Goal: Transaction & Acquisition: Book appointment/travel/reservation

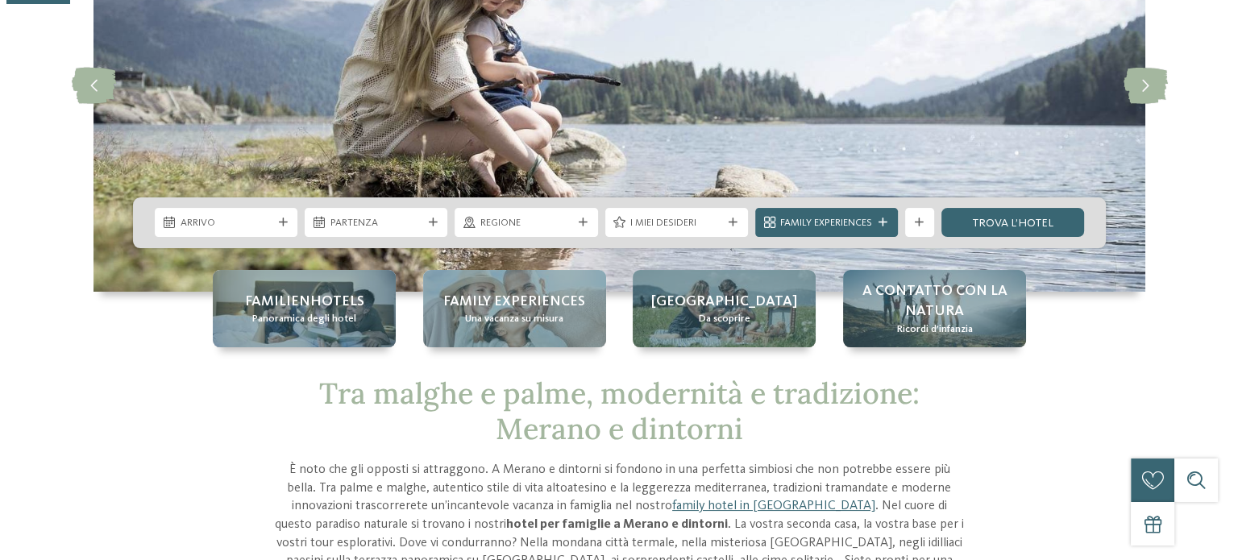
scroll to position [197, 0]
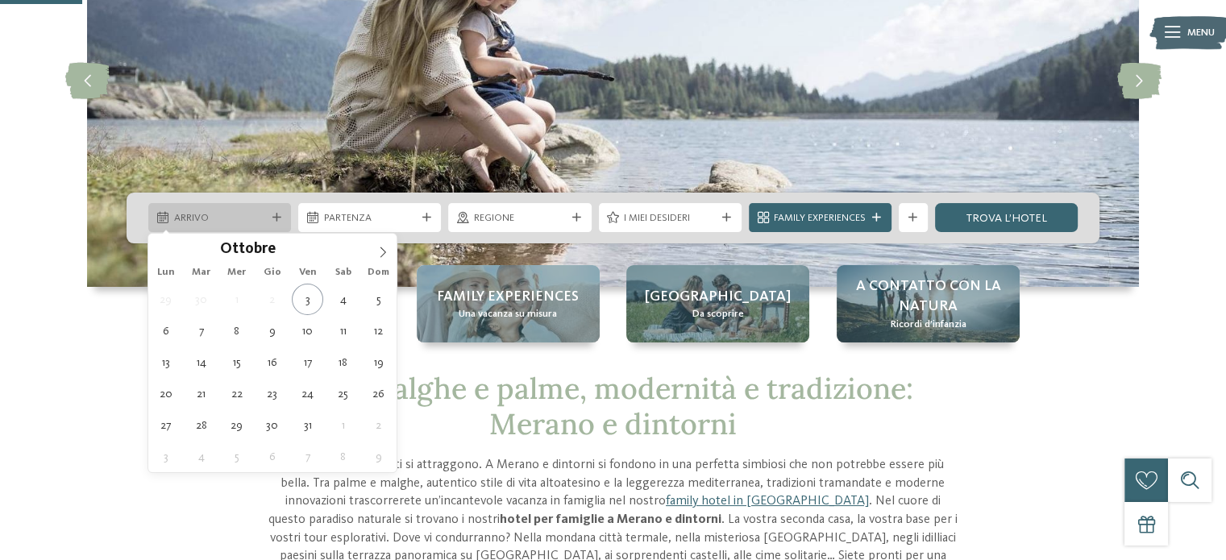
click at [274, 217] on icon at bounding box center [276, 218] width 9 height 9
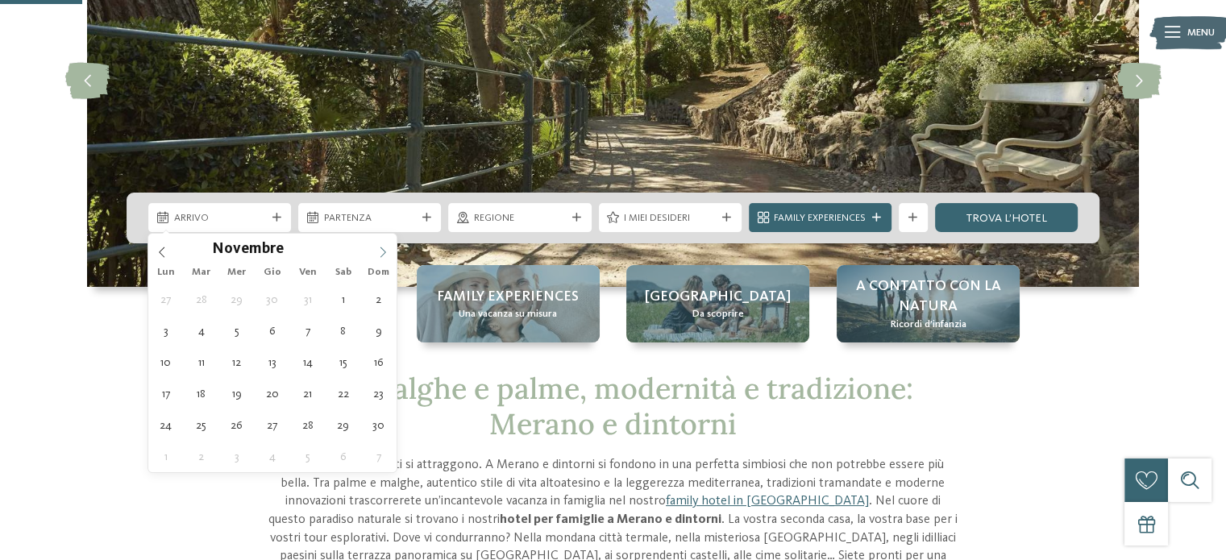
click at [385, 256] on icon at bounding box center [382, 252] width 11 height 11
click at [385, 252] on icon at bounding box center [382, 252] width 11 height 11
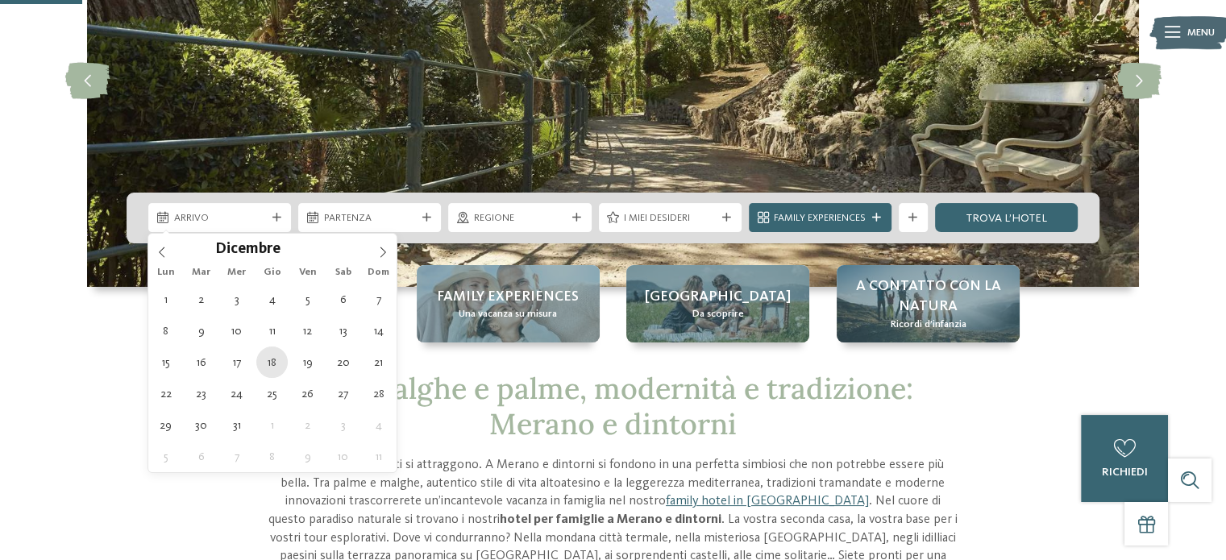
type div "18.12.2025"
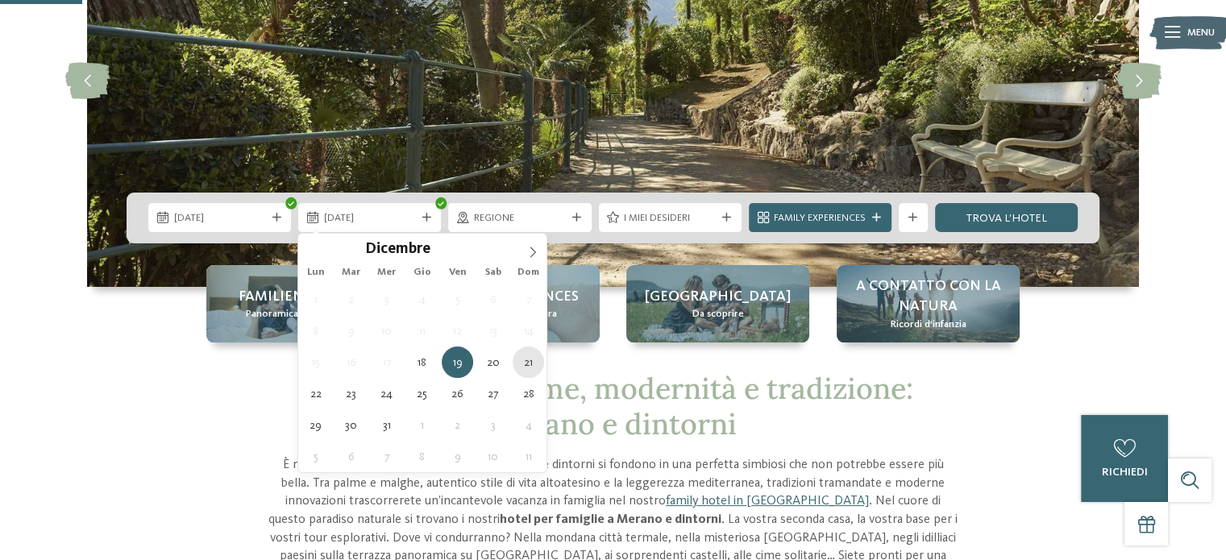
type div "21.12.2025"
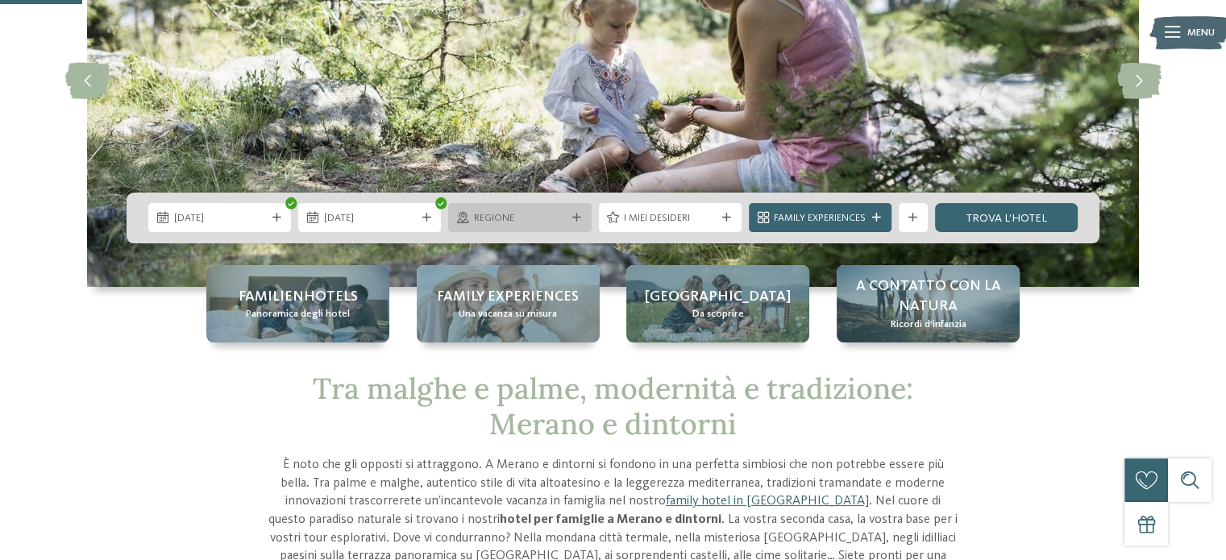
click at [554, 215] on span "Regione" at bounding box center [520, 218] width 92 height 15
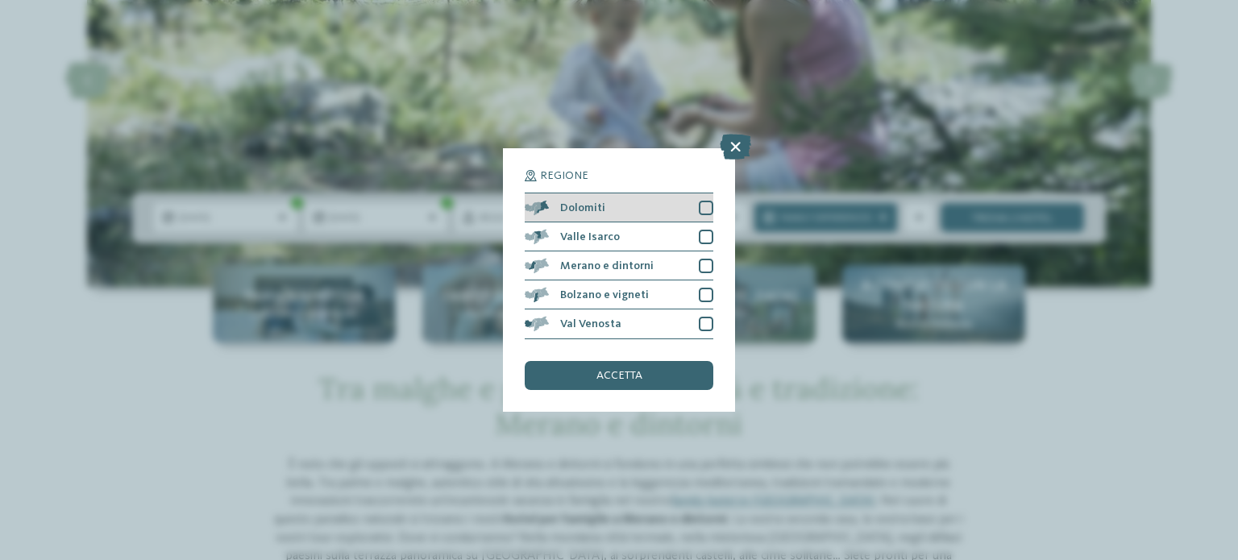
click at [703, 209] on div at bounding box center [706, 208] width 15 height 15
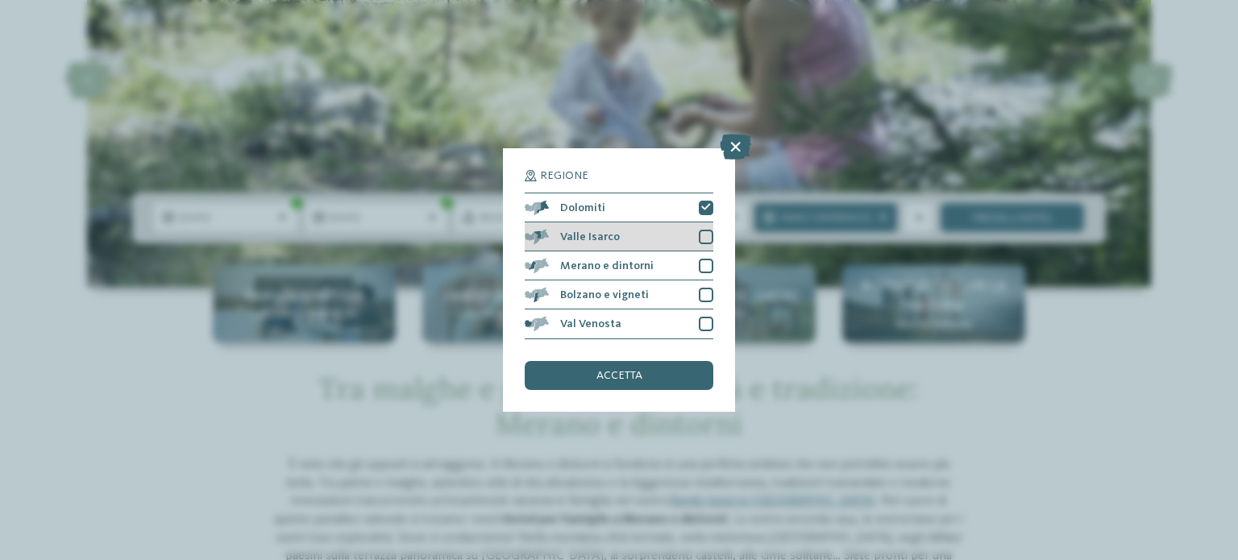
click at [709, 234] on div at bounding box center [706, 237] width 15 height 15
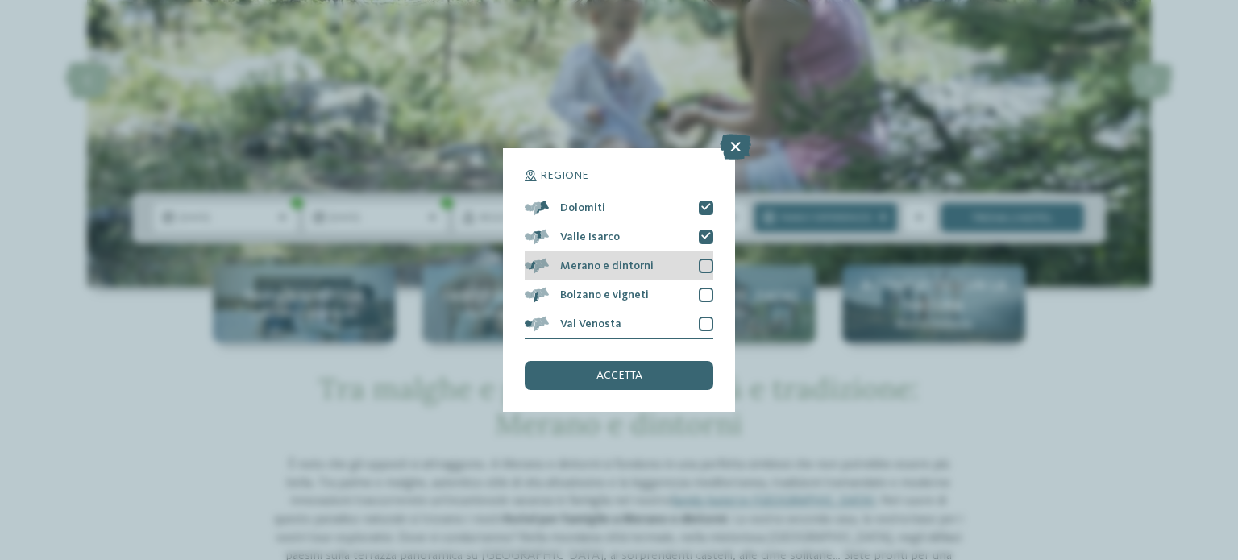
click at [710, 271] on div at bounding box center [706, 266] width 15 height 15
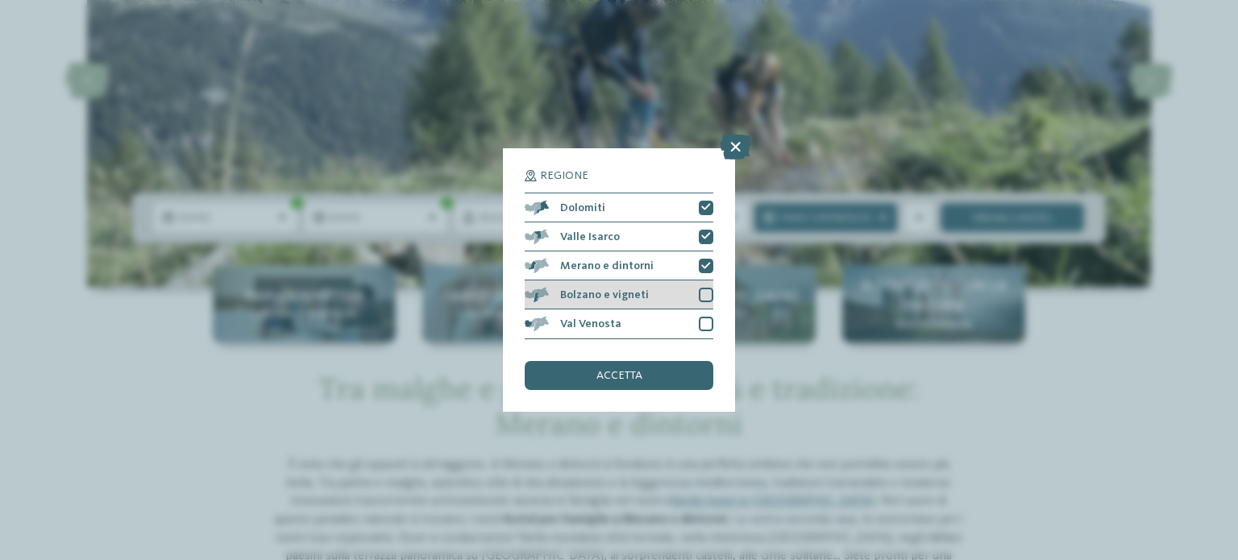
click at [707, 293] on div at bounding box center [706, 295] width 15 height 15
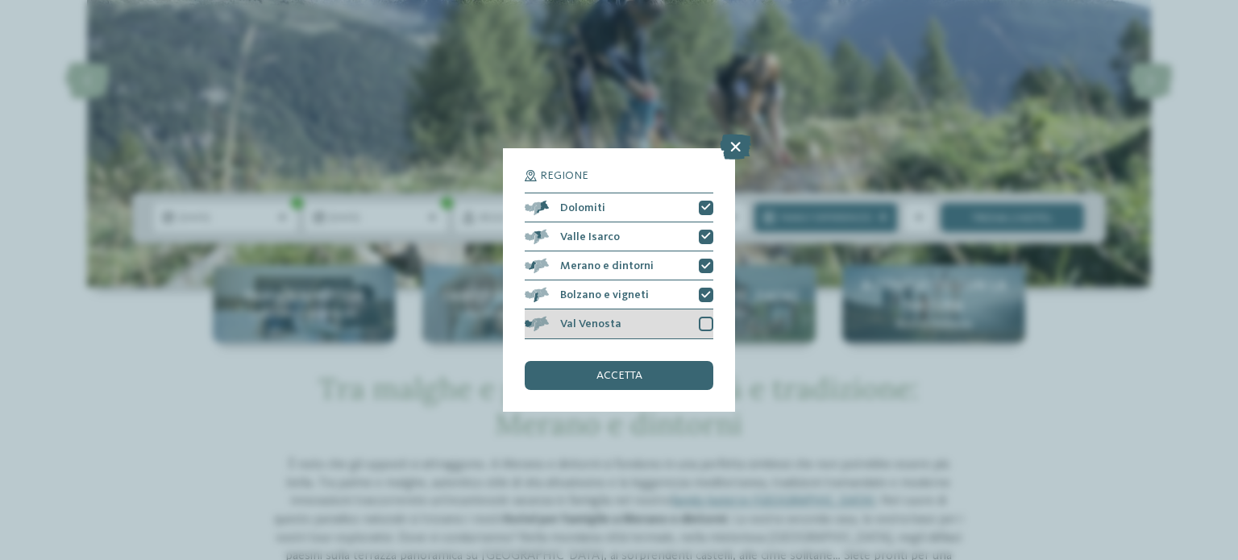
click at [712, 328] on div at bounding box center [706, 324] width 15 height 15
click at [677, 372] on div "accetta" at bounding box center [619, 375] width 189 height 29
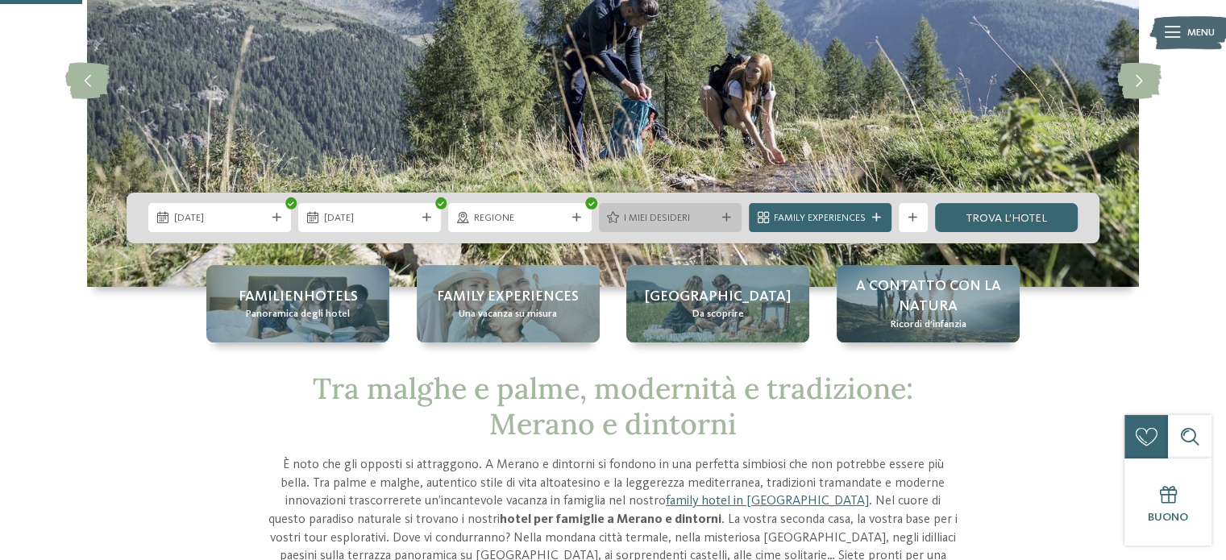
click at [726, 221] on icon at bounding box center [726, 218] width 9 height 9
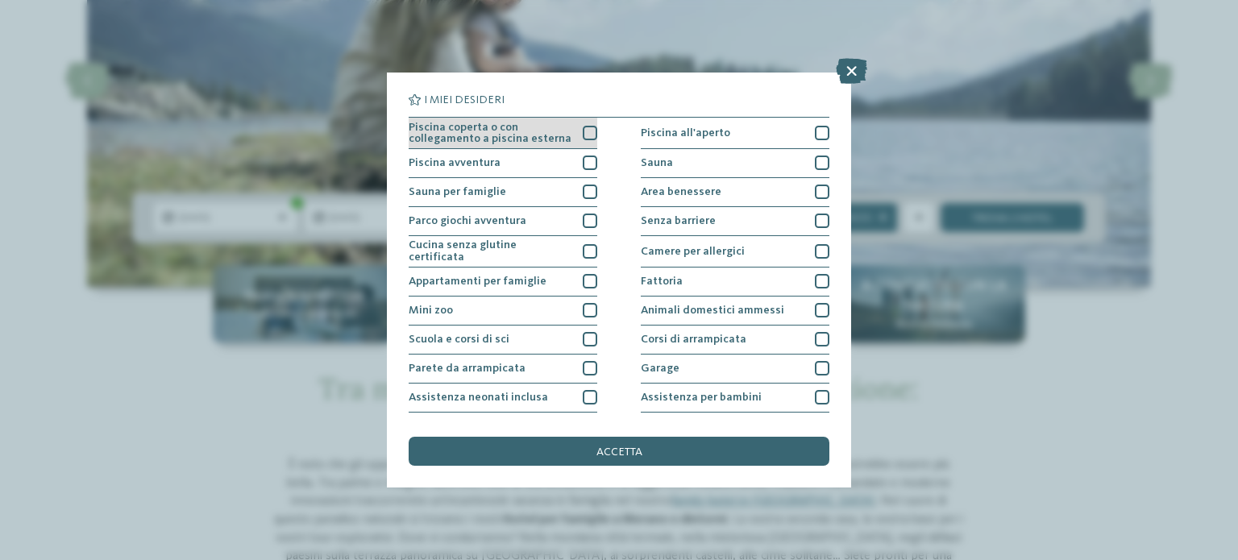
click at [586, 124] on div "Piscina coperta o con collegamento a piscina esterna" at bounding box center [503, 133] width 189 height 31
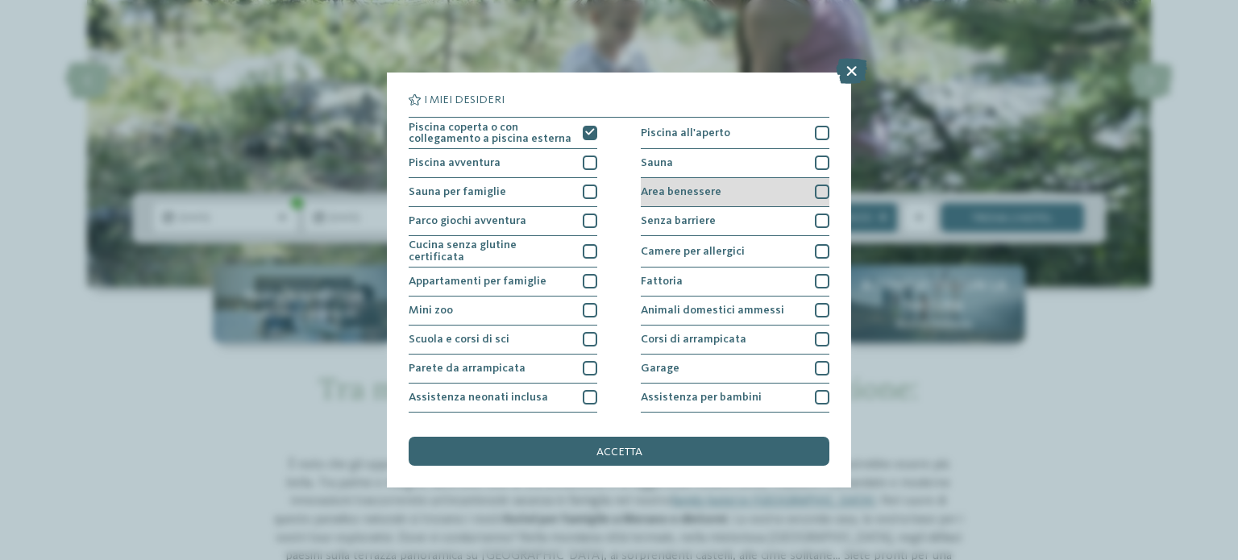
click at [815, 188] on div at bounding box center [822, 192] width 15 height 15
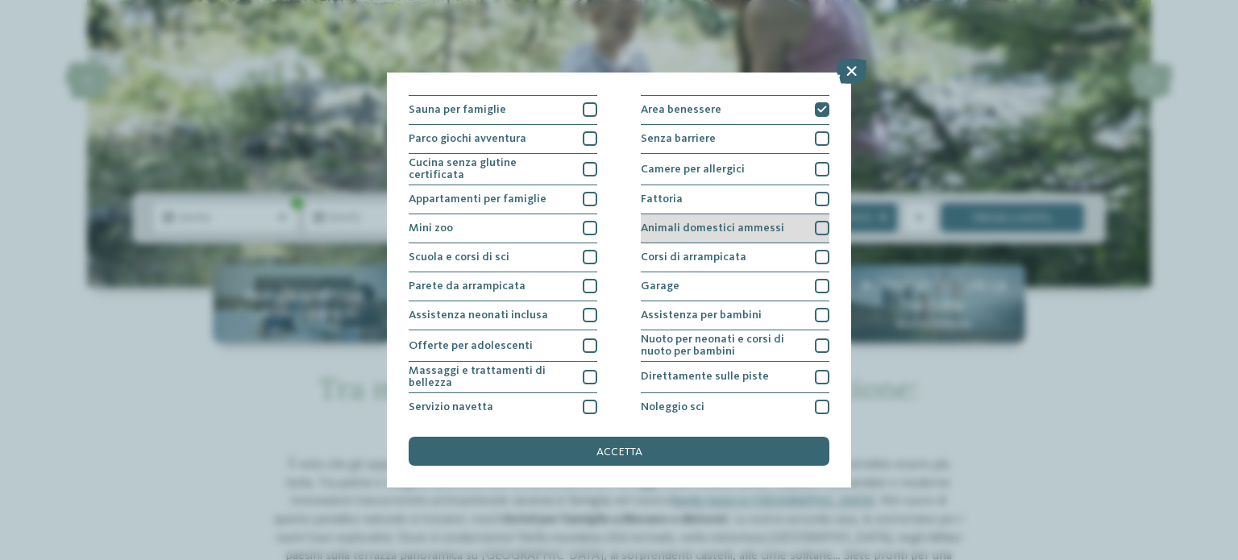
scroll to position [83, 0]
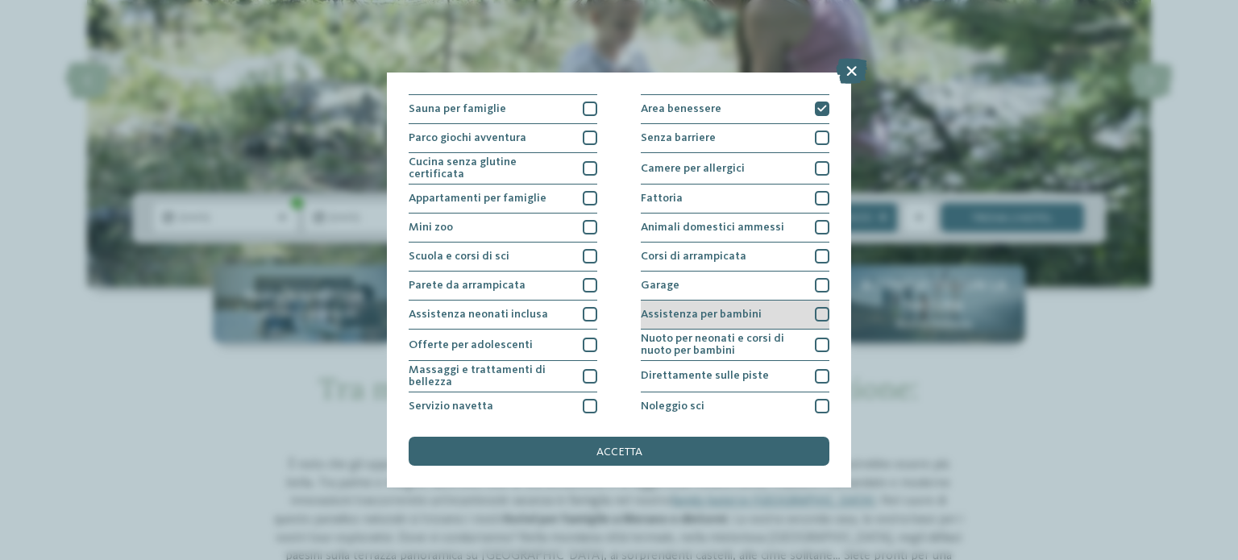
click at [815, 309] on div at bounding box center [822, 314] width 15 height 15
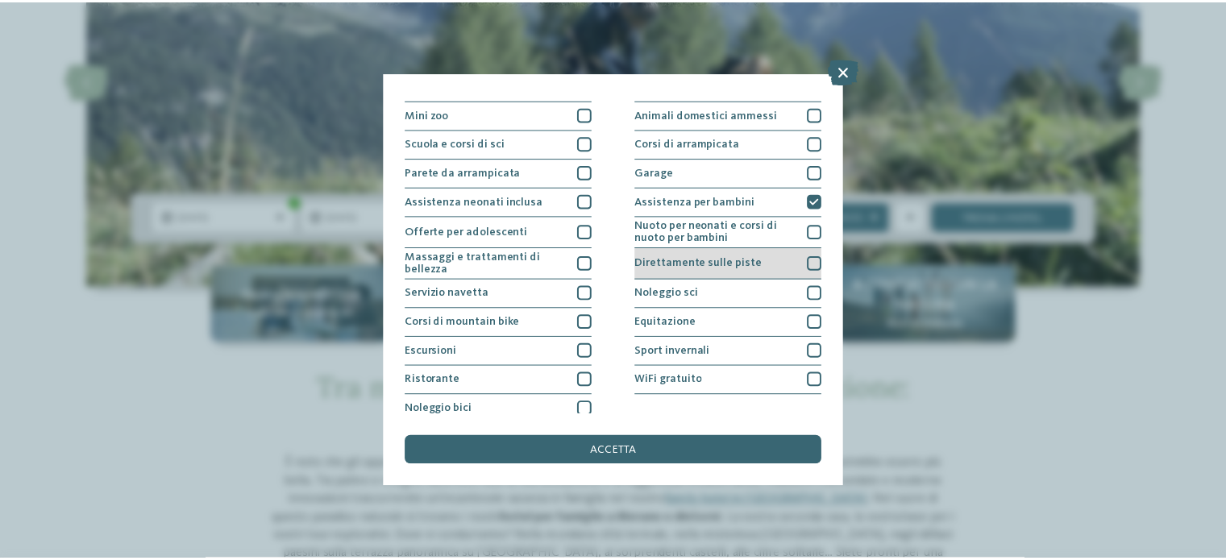
scroll to position [202, 0]
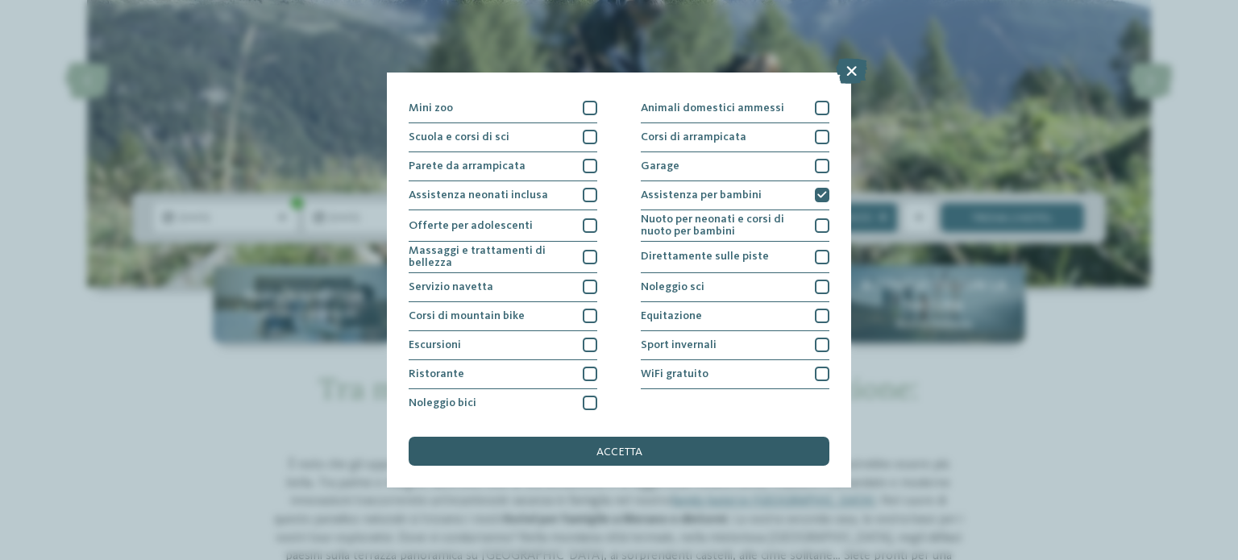
click at [648, 448] on div "accetta" at bounding box center [619, 451] width 421 height 29
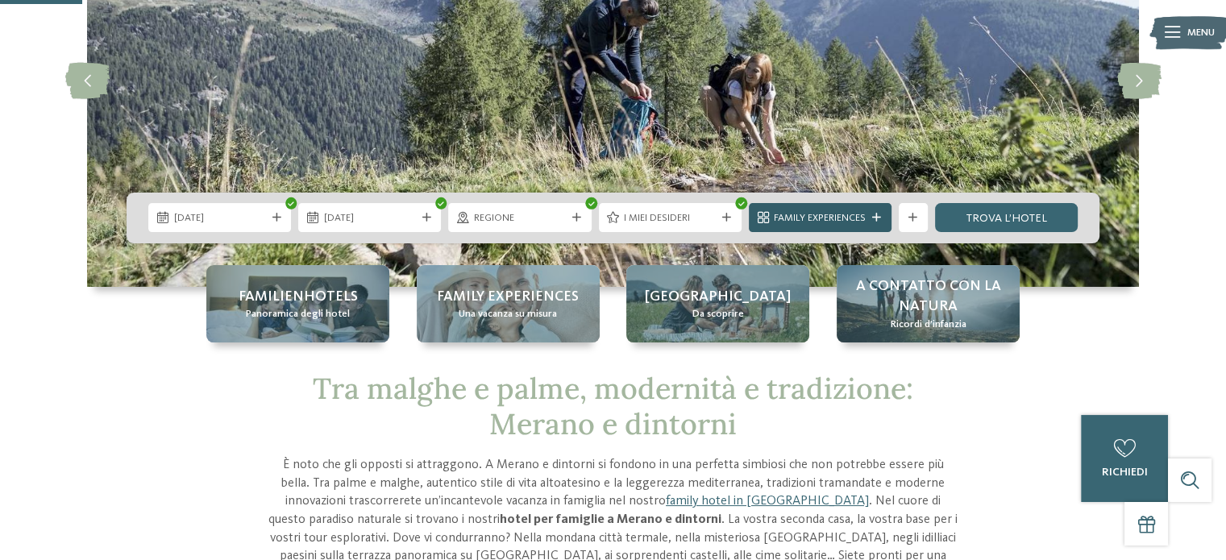
click at [880, 215] on icon at bounding box center [876, 218] width 9 height 9
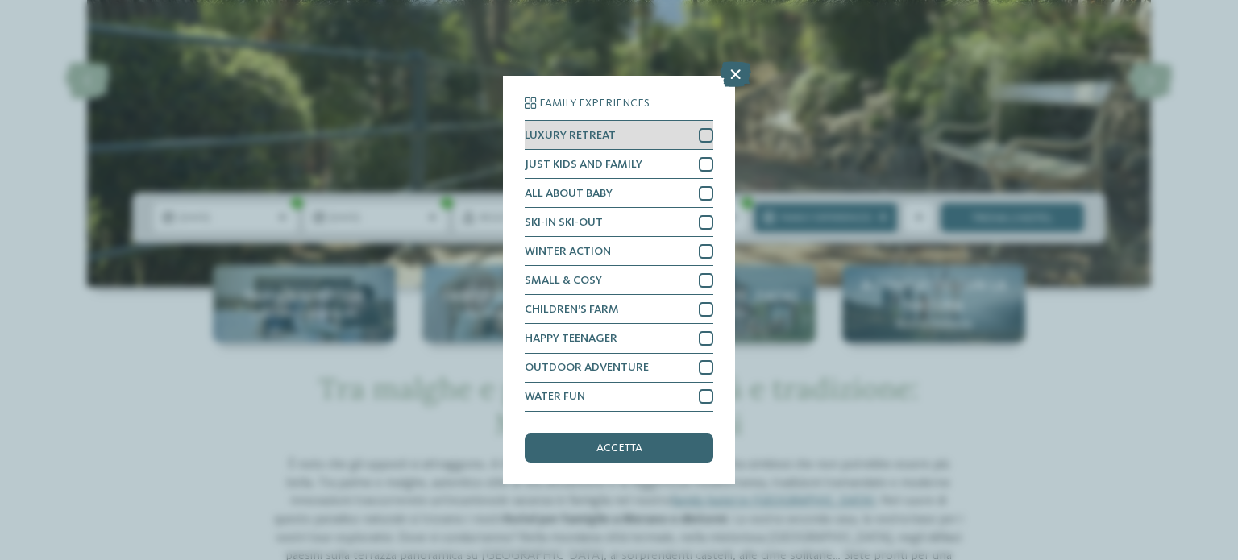
click at [706, 135] on div at bounding box center [706, 135] width 15 height 15
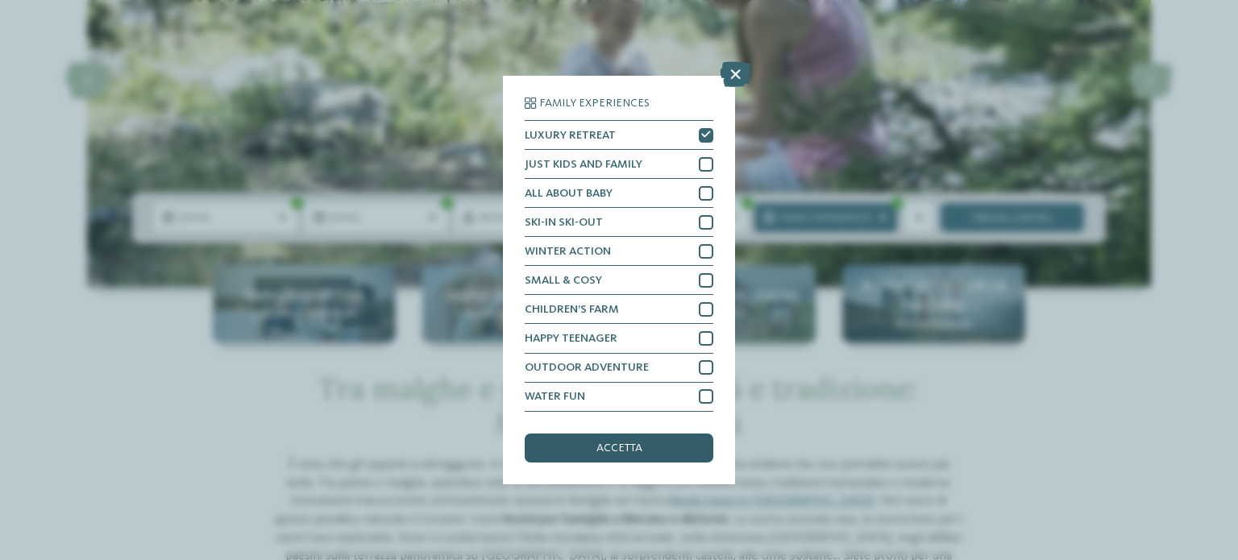
click at [661, 434] on div "accetta" at bounding box center [619, 448] width 189 height 29
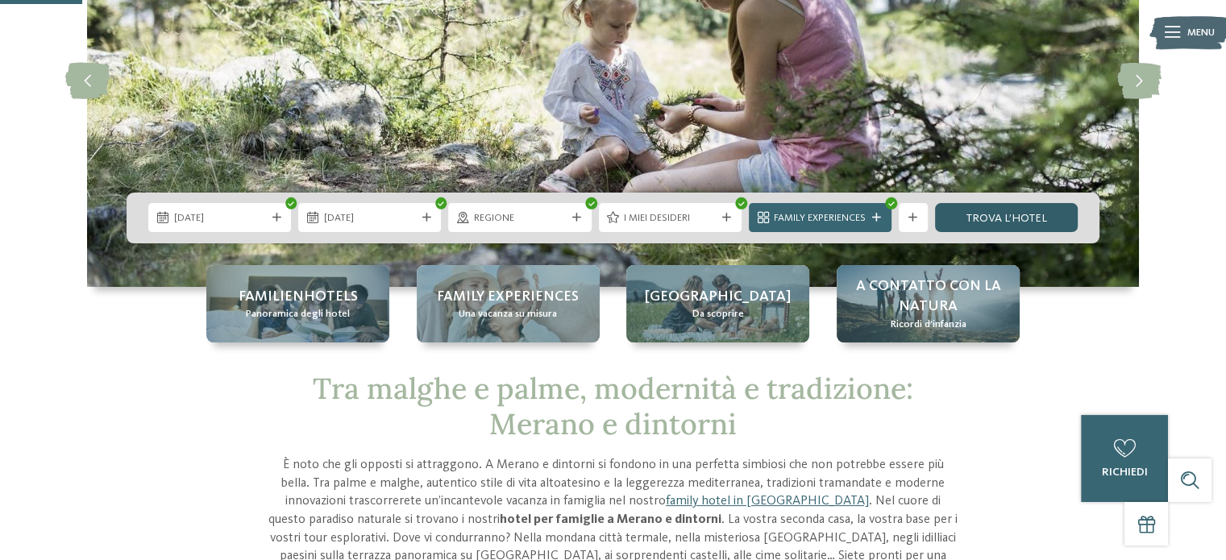
click at [980, 217] on link "trova l’hotel" at bounding box center [1006, 217] width 143 height 29
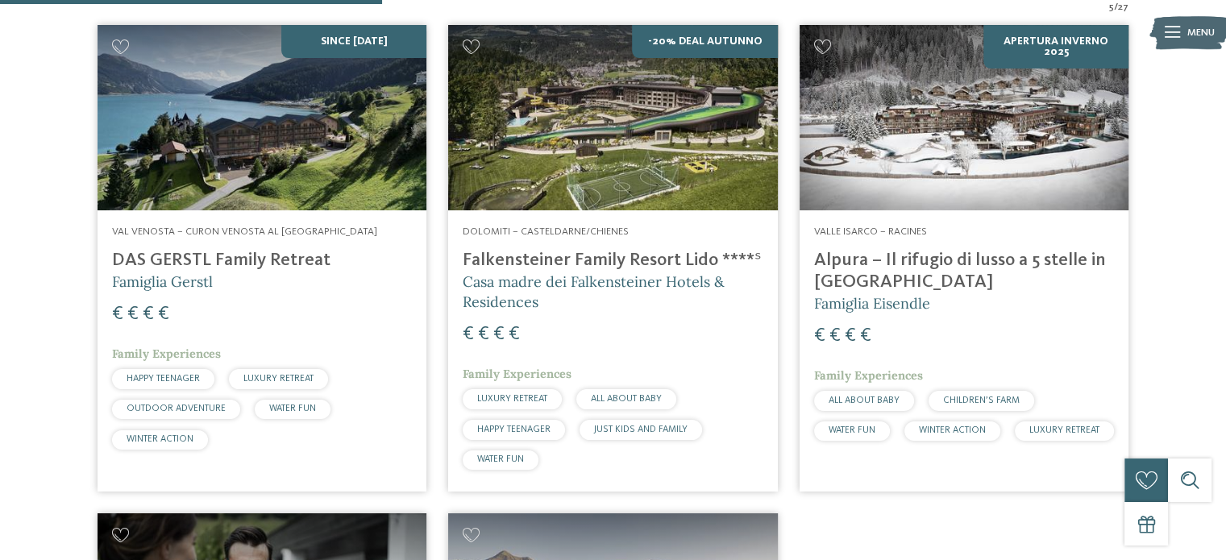
scroll to position [545, 0]
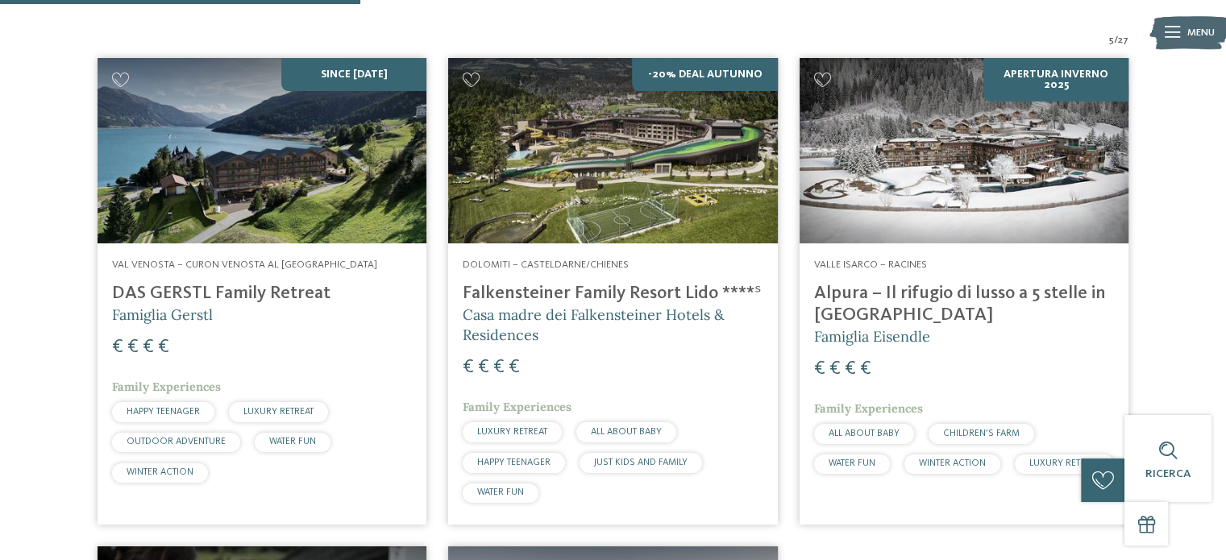
click at [189, 217] on img at bounding box center [262, 150] width 329 height 185
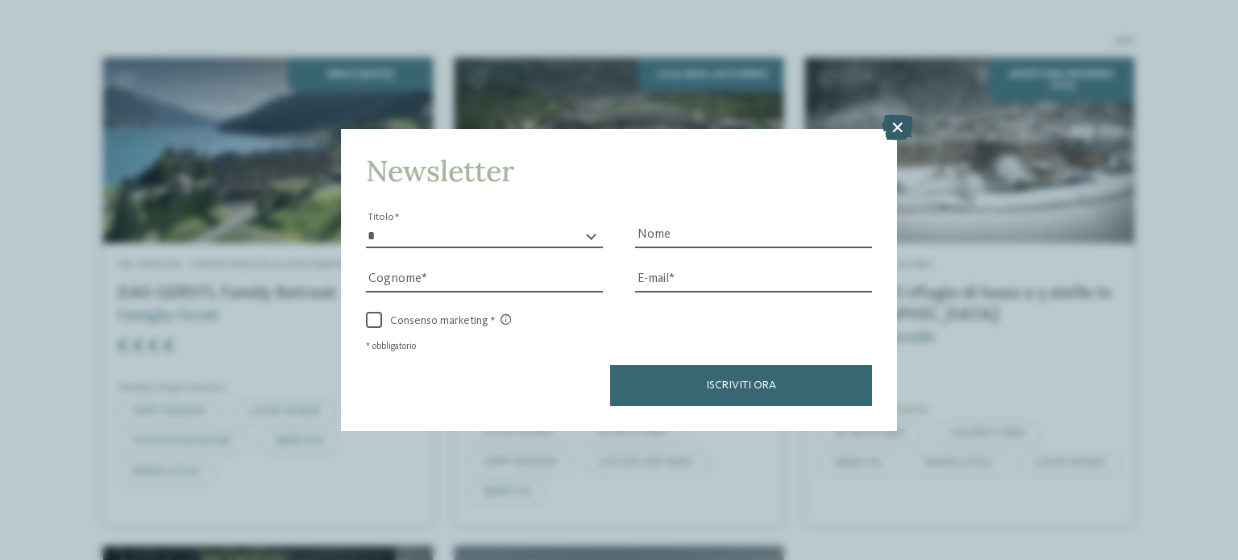
click at [896, 121] on icon at bounding box center [897, 127] width 31 height 26
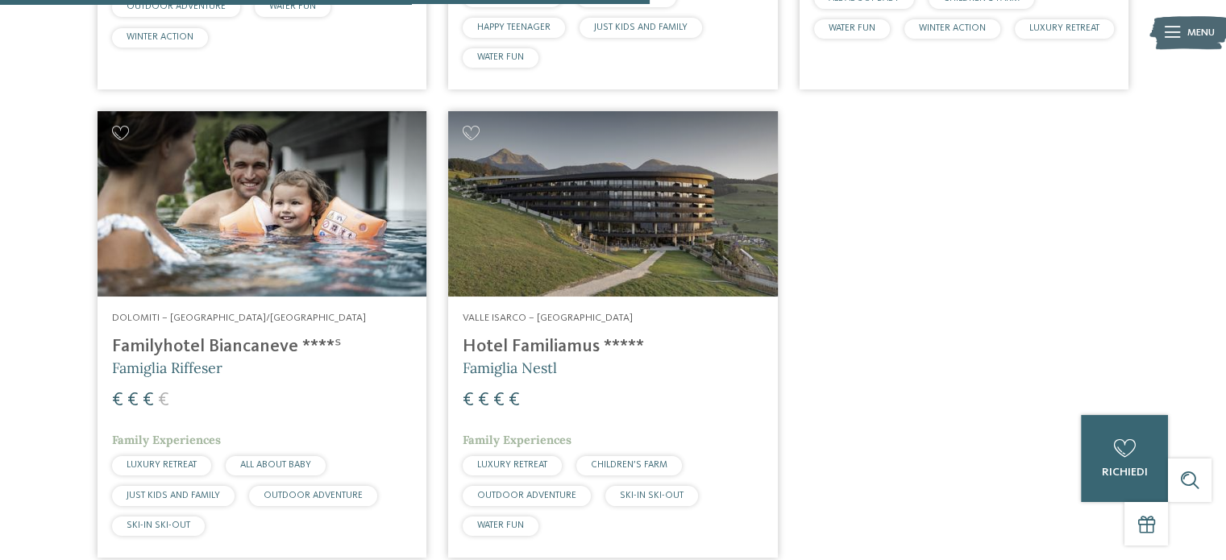
scroll to position [983, 0]
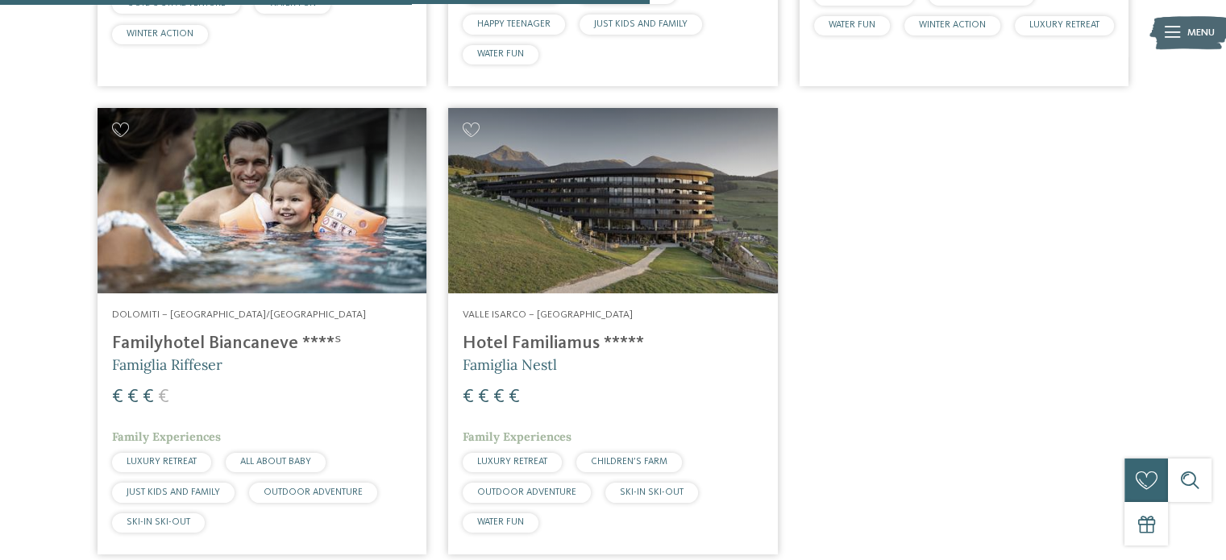
click at [268, 347] on h4 "Familyhotel Biancaneve ****ˢ" at bounding box center [262, 344] width 300 height 22
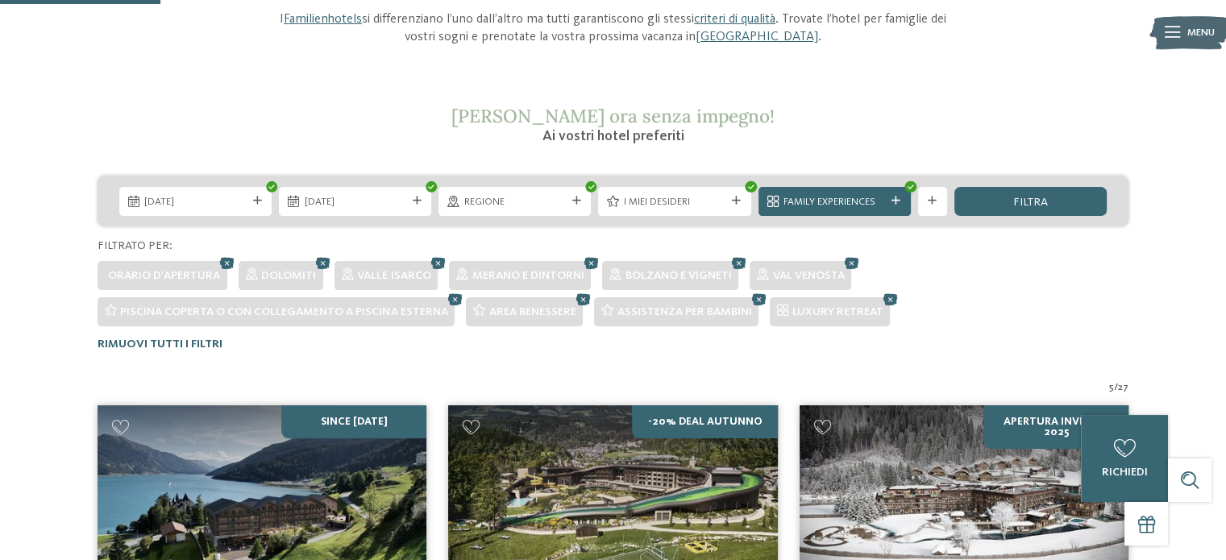
scroll to position [190, 0]
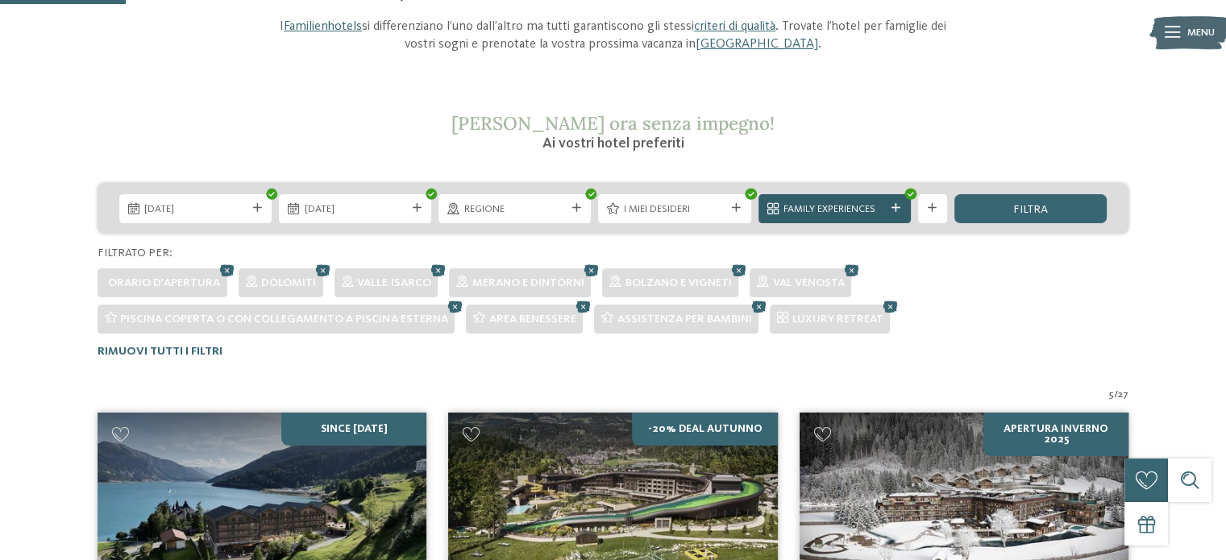
click at [879, 210] on span "Family Experiences" at bounding box center [835, 209] width 102 height 15
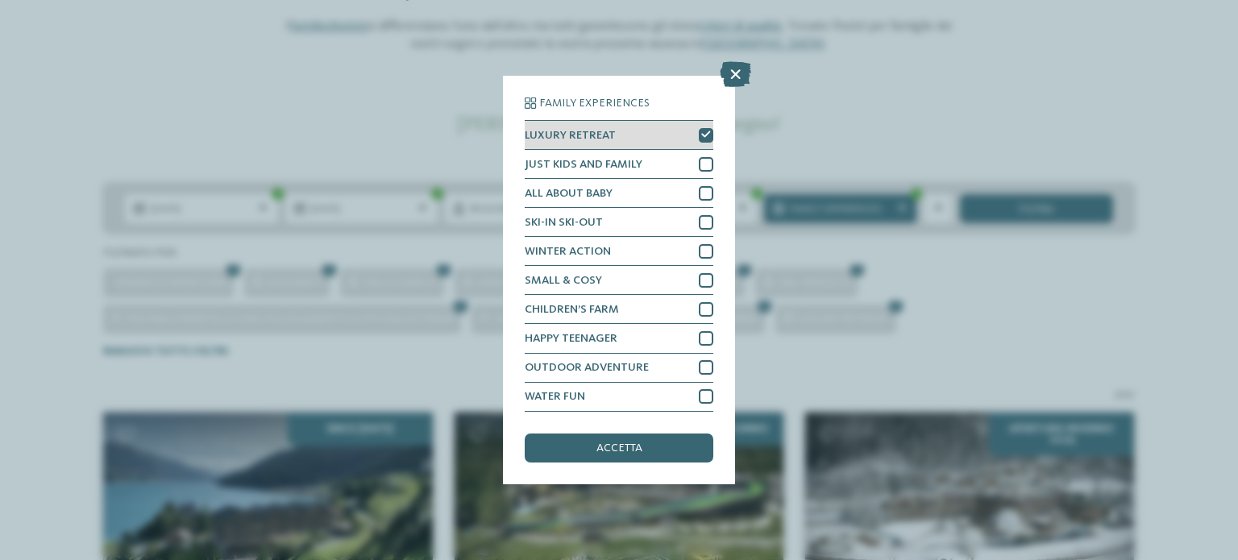
click at [703, 139] on div at bounding box center [706, 135] width 15 height 15
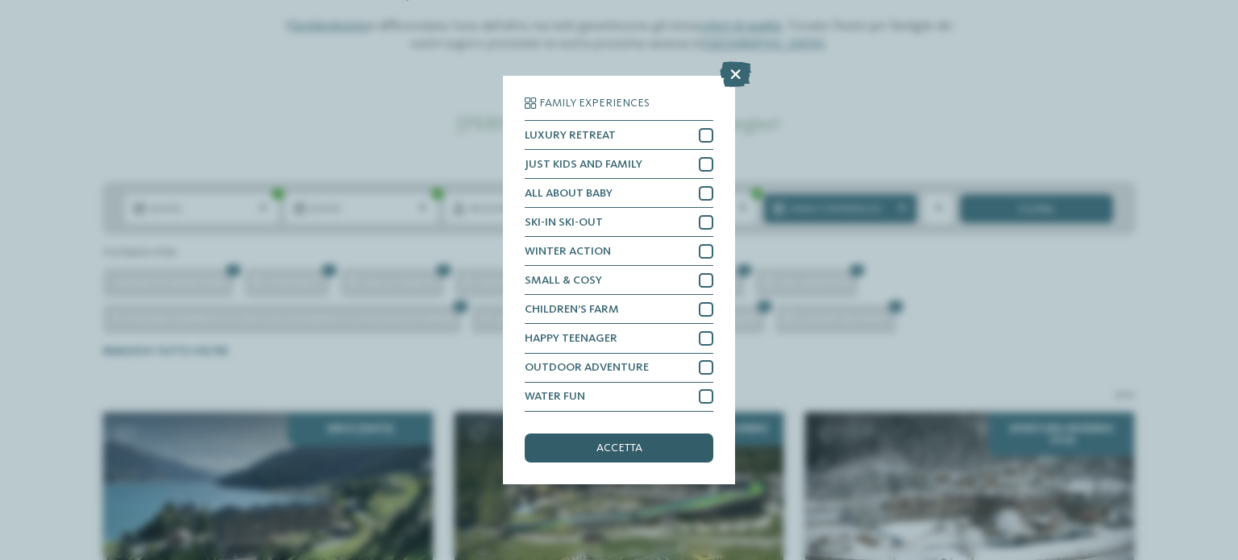
click at [648, 451] on div "accetta" at bounding box center [619, 448] width 189 height 29
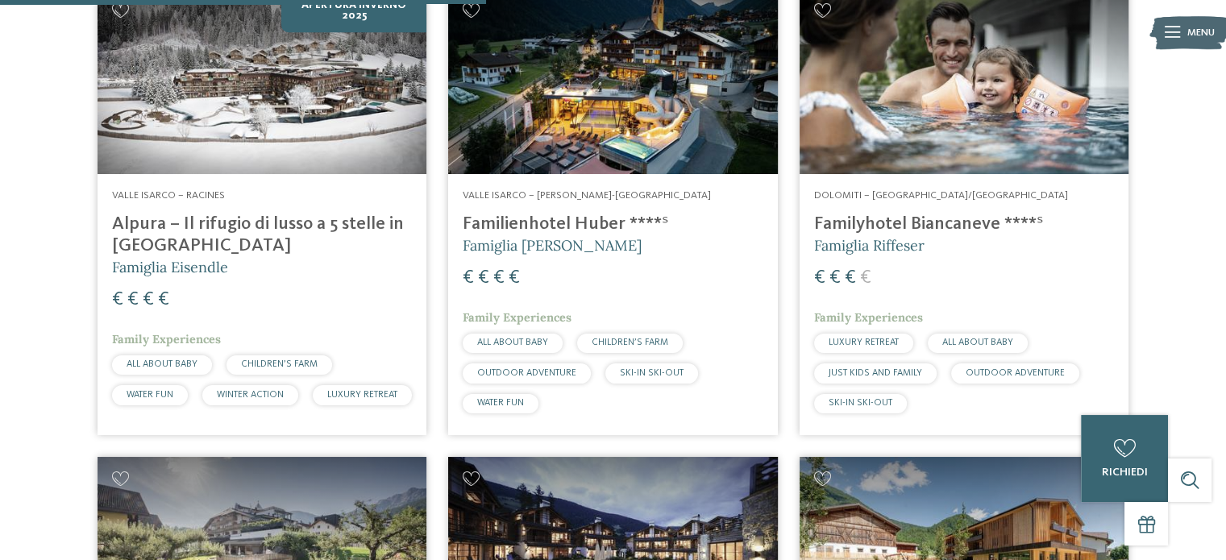
scroll to position [1103, 0]
click at [601, 218] on h4 "Familienhotel Huber ****ˢ" at bounding box center [613, 225] width 300 height 22
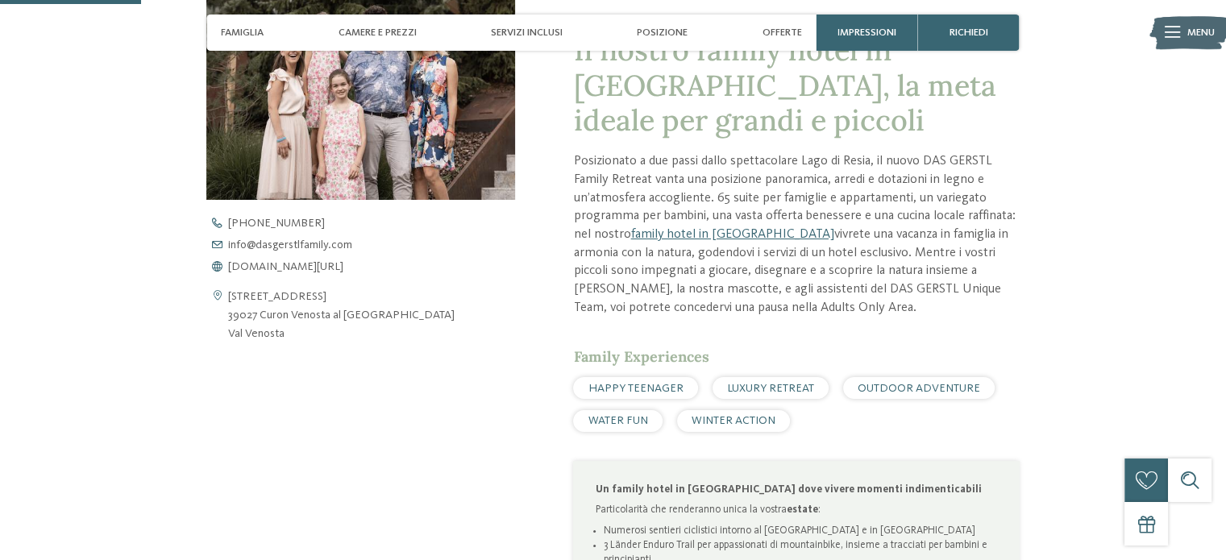
scroll to position [574, 0]
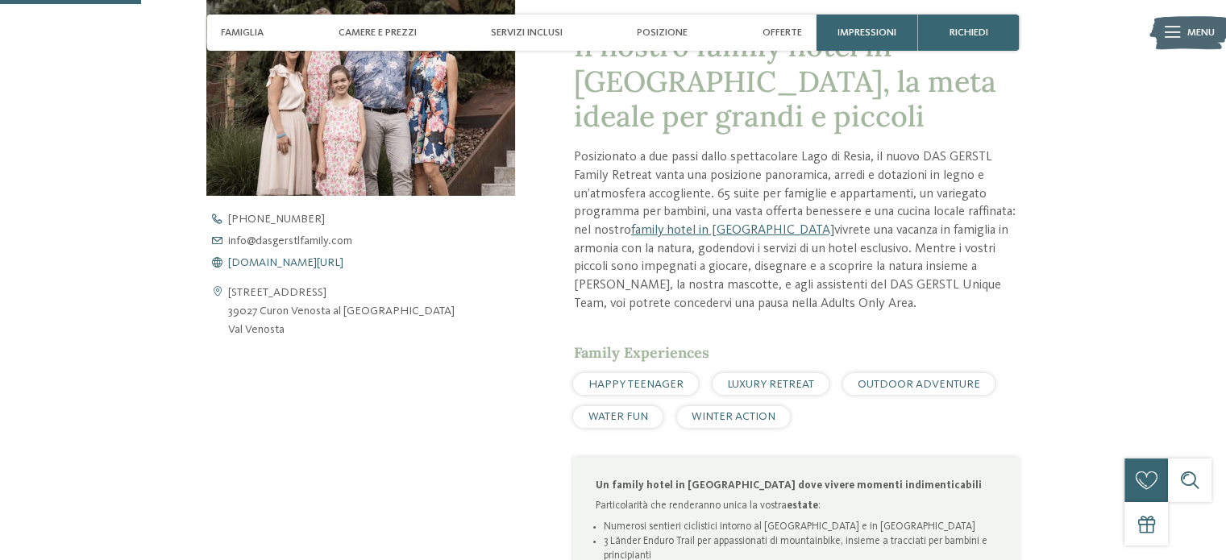
click at [322, 260] on span "[DOMAIN_NAME][URL]" at bounding box center [285, 262] width 115 height 11
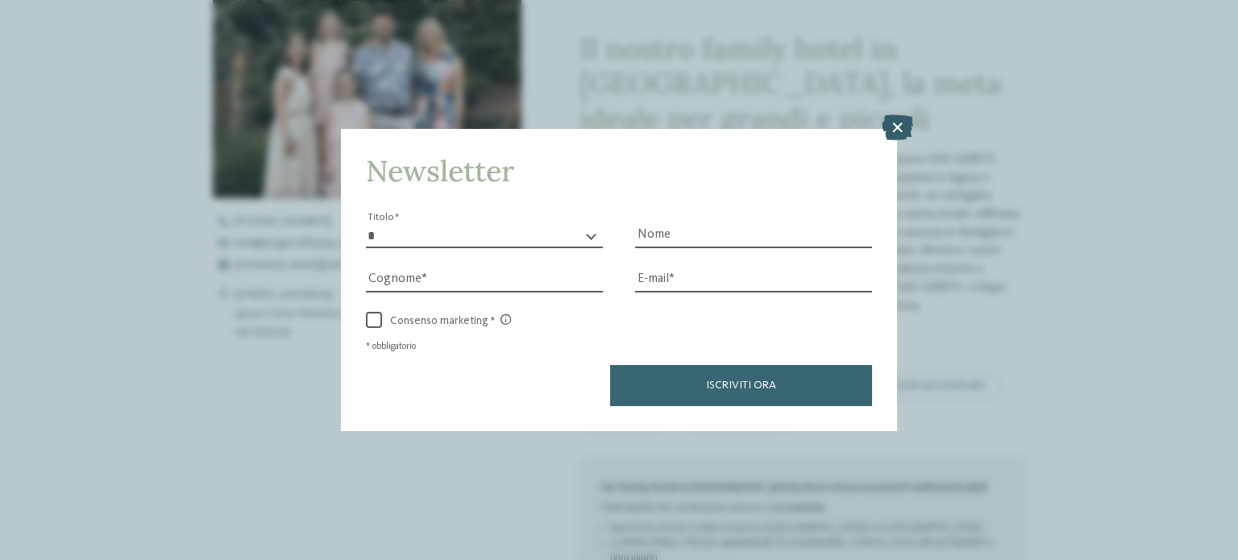
click at [887, 123] on icon at bounding box center [897, 127] width 31 height 26
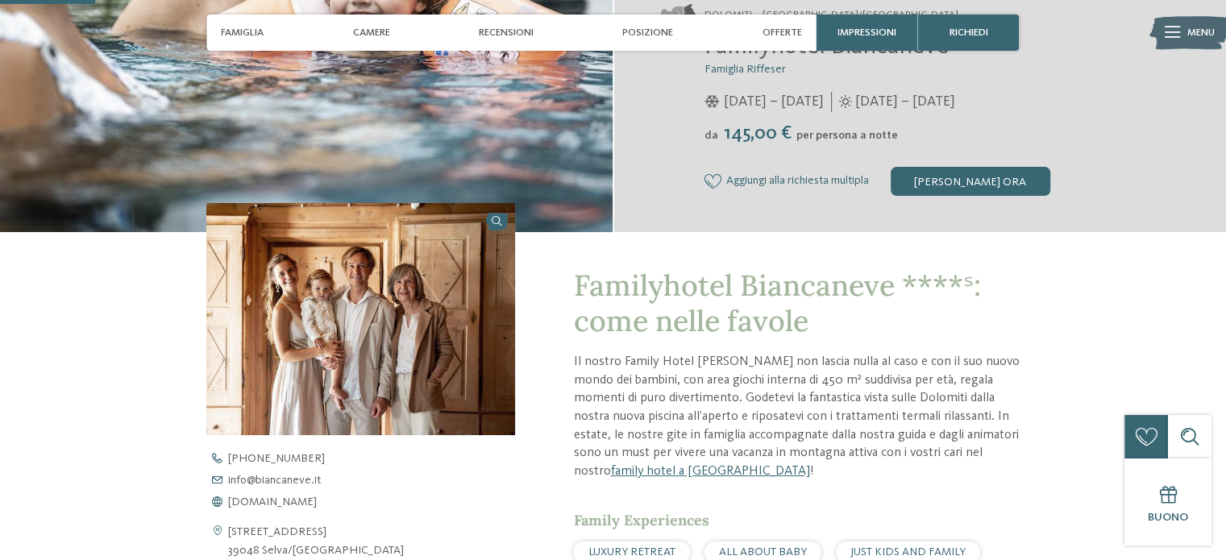
scroll to position [418, 0]
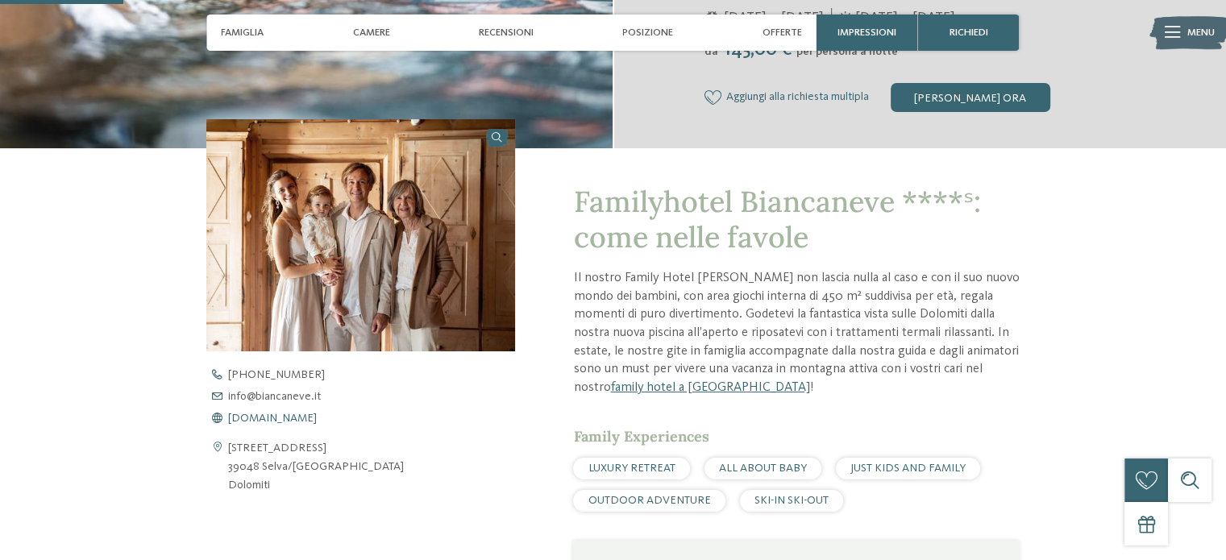
click at [289, 416] on span "www.biancaneve.it" at bounding box center [272, 418] width 89 height 11
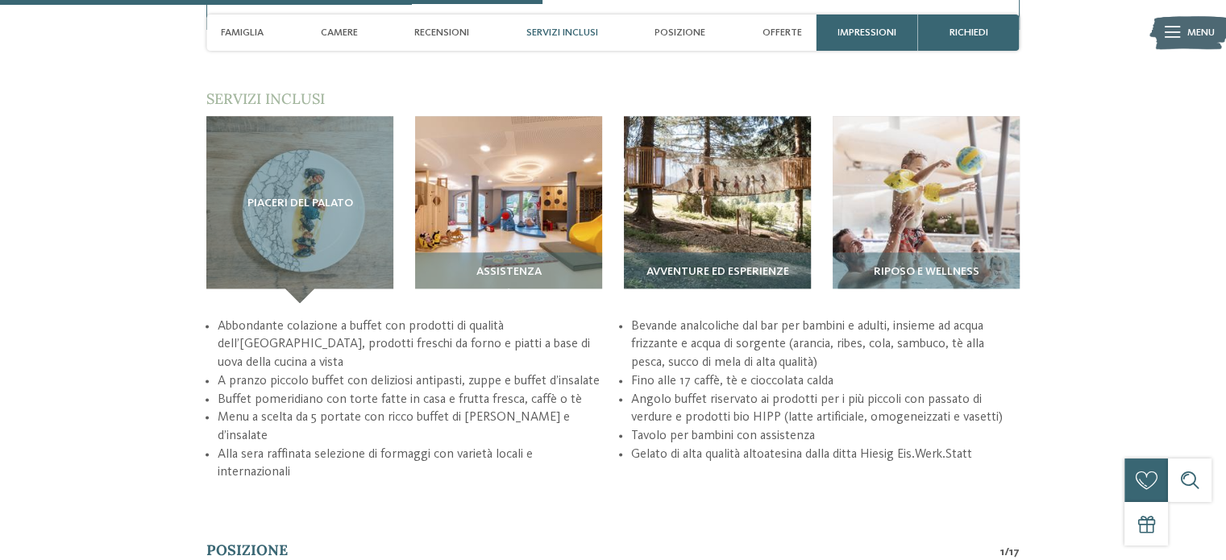
scroll to position [2372, 0]
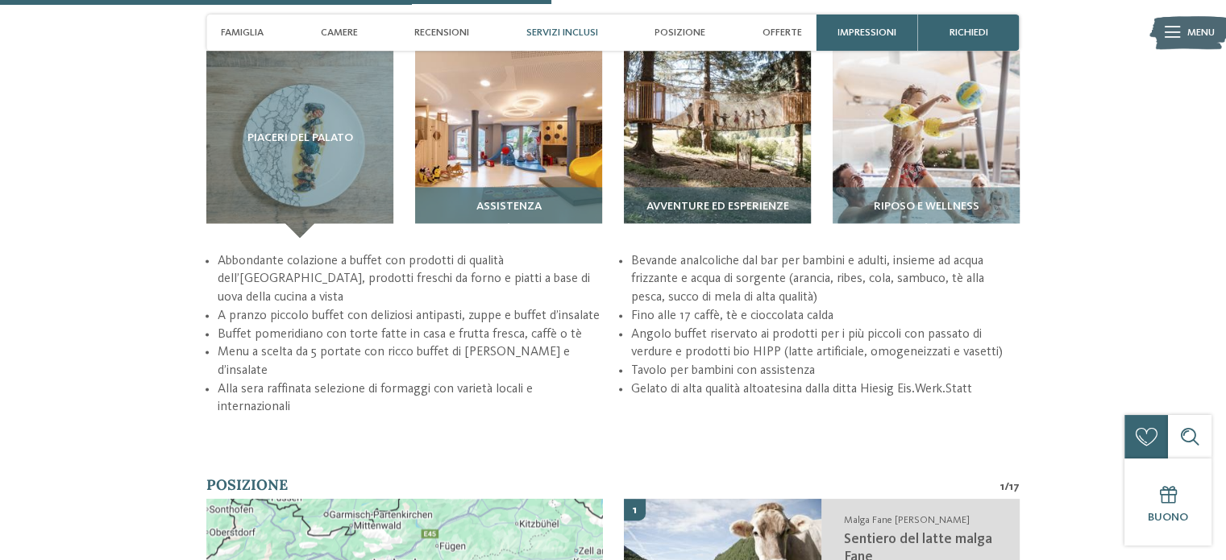
click at [494, 204] on span "Assistenza" at bounding box center [508, 207] width 65 height 13
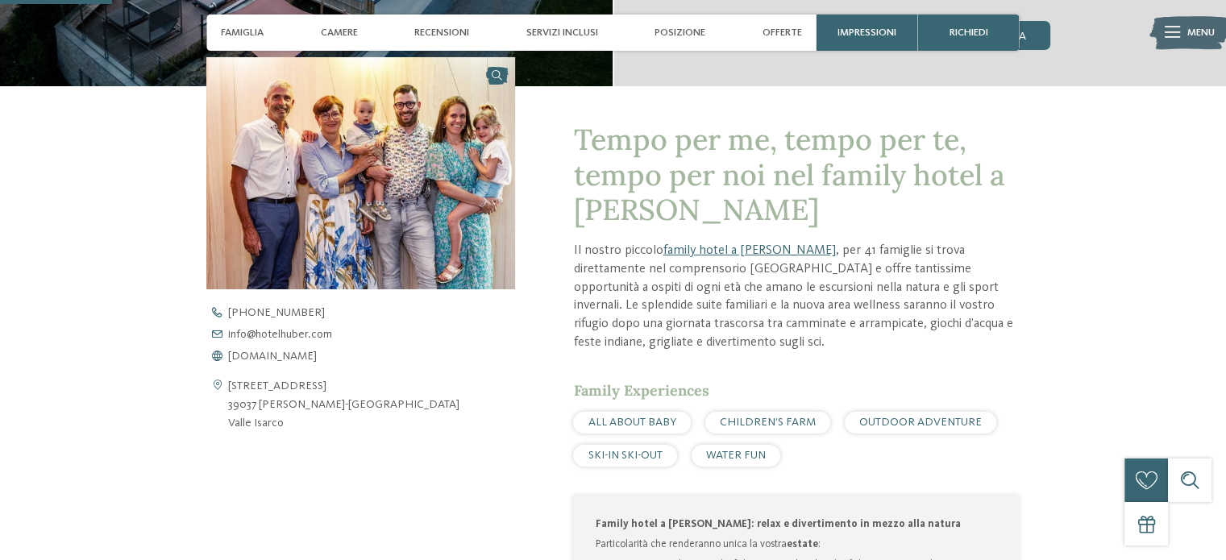
scroll to position [439, 0]
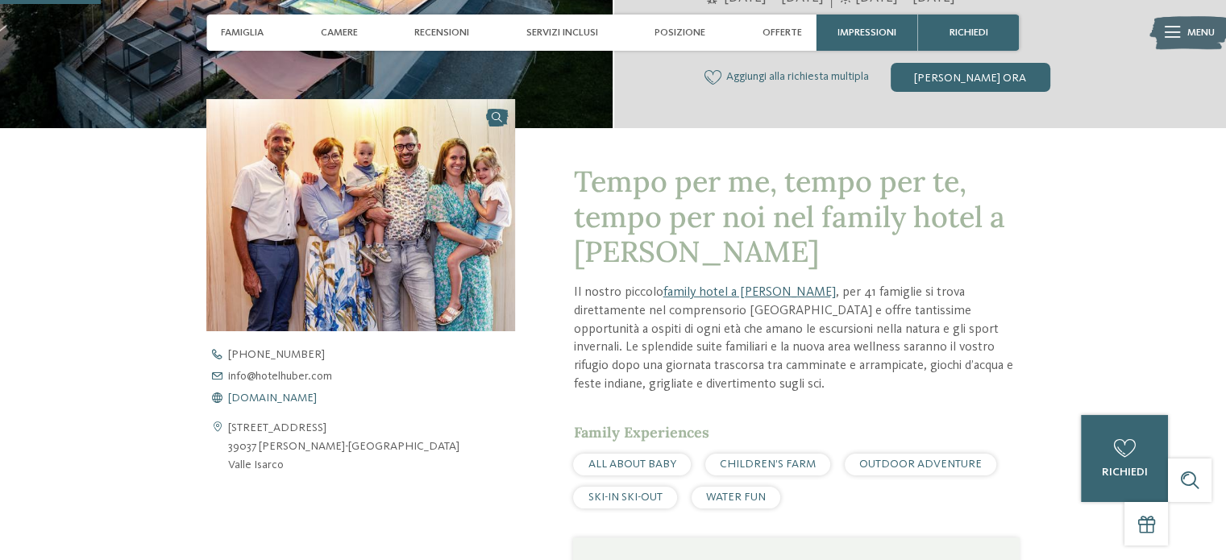
click at [283, 397] on span "[DOMAIN_NAME]" at bounding box center [272, 398] width 89 height 11
